Goal: Transaction & Acquisition: Purchase product/service

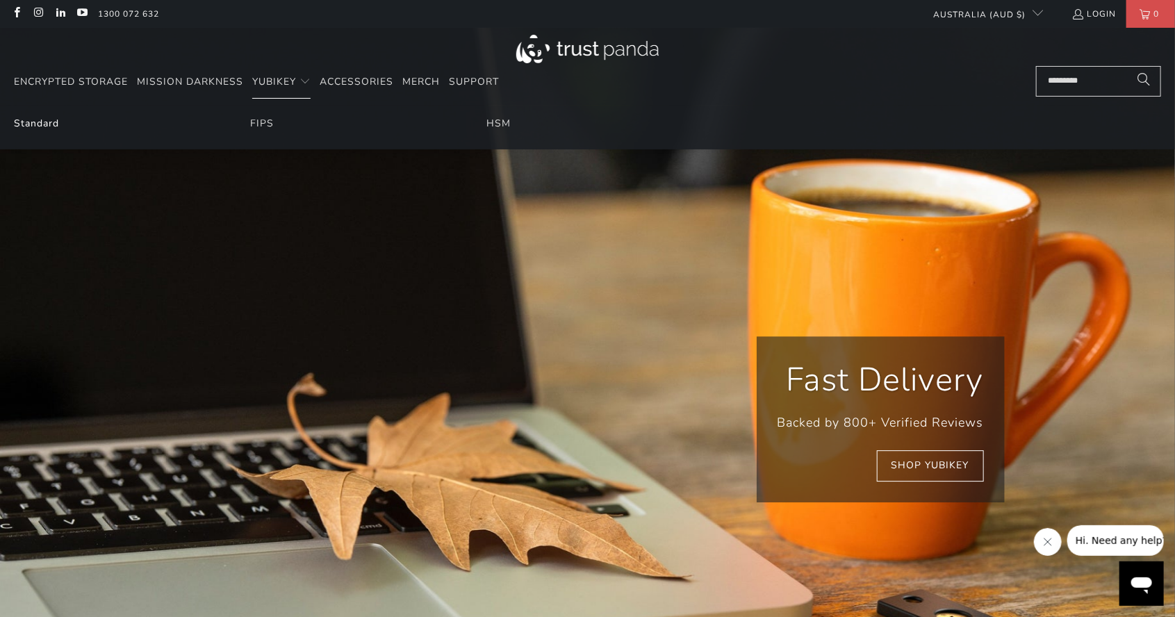
click at [45, 126] on link "Standard" at bounding box center [36, 123] width 45 height 13
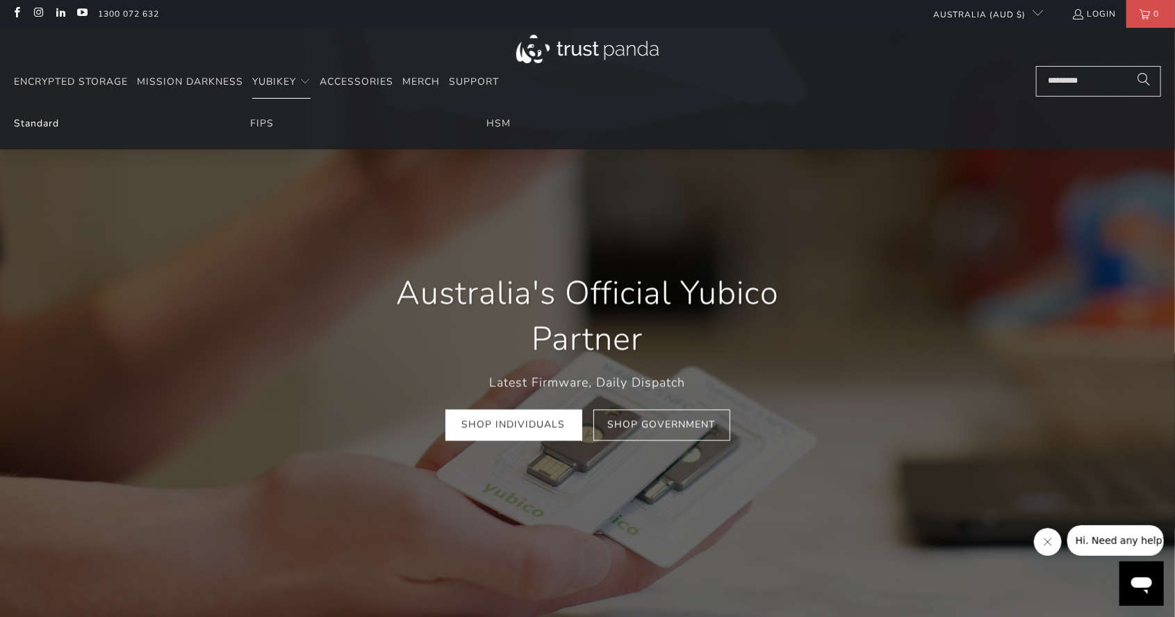
click at [45, 128] on link "Standard" at bounding box center [36, 123] width 45 height 13
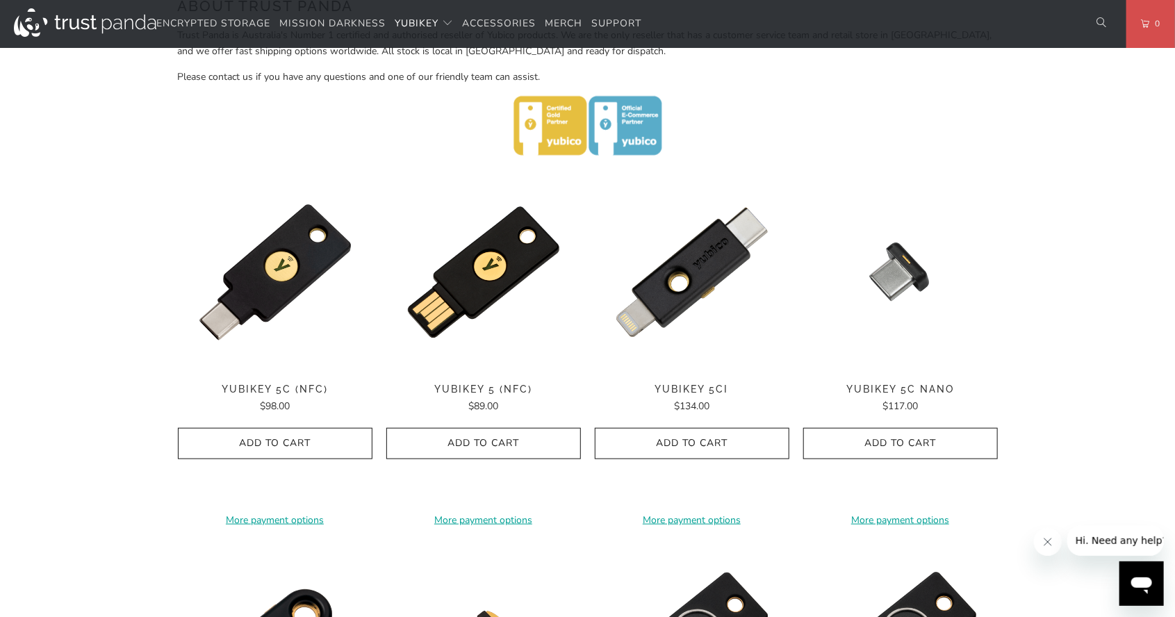
scroll to position [573, 0]
